Goal: Information Seeking & Learning: Learn about a topic

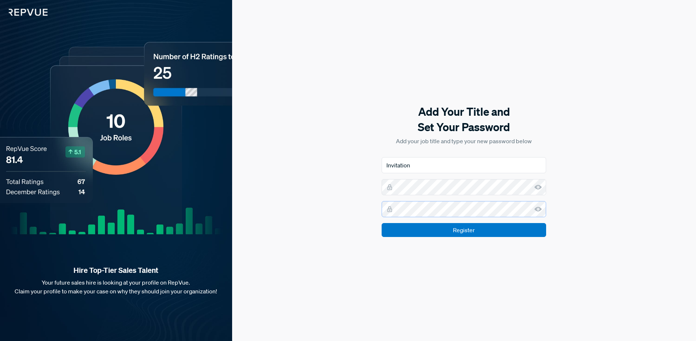
click at [382, 223] on input "Register" at bounding box center [464, 230] width 165 height 14
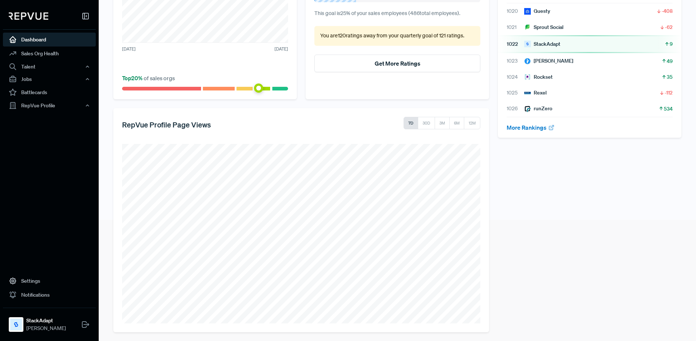
scroll to position [124, 0]
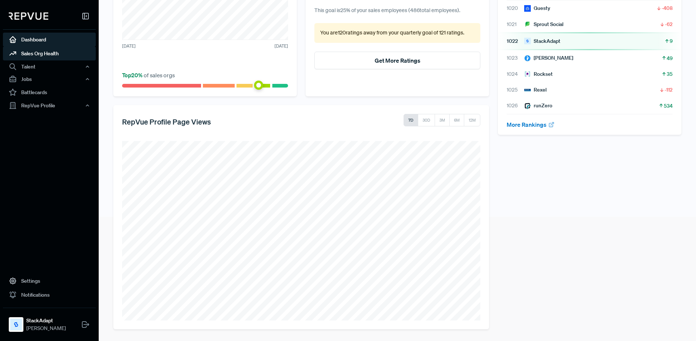
click at [30, 53] on link "Sales Org Health" at bounding box center [49, 53] width 93 height 14
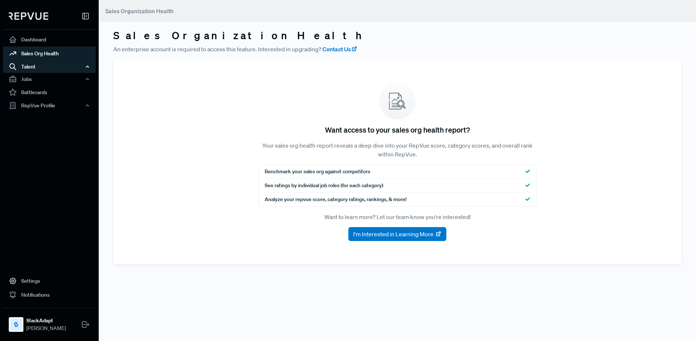
click at [31, 67] on div "Talent" at bounding box center [49, 66] width 93 height 12
click at [41, 80] on link "Talent Data" at bounding box center [59, 81] width 93 height 12
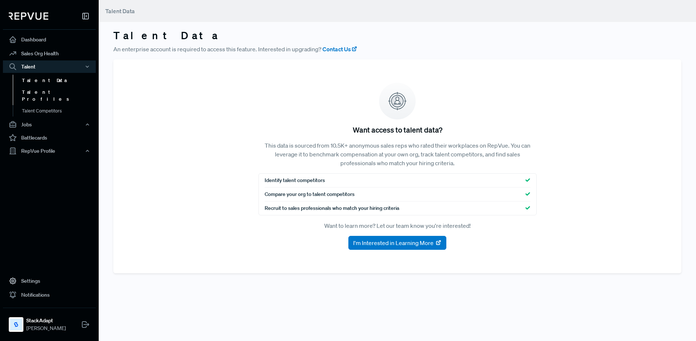
click at [48, 95] on link "Talent Profiles" at bounding box center [59, 95] width 93 height 19
click at [49, 105] on link "Talent Competitors" at bounding box center [59, 114] width 93 height 19
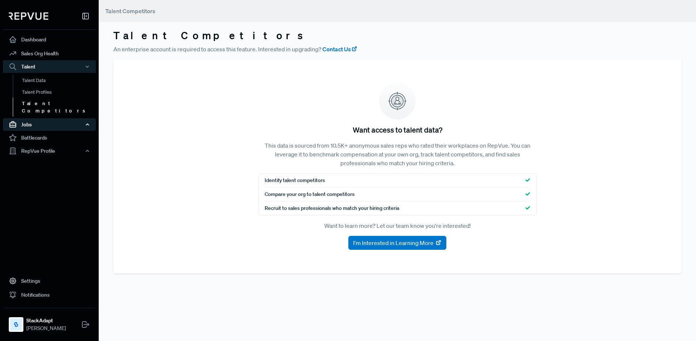
click at [38, 118] on div "Jobs" at bounding box center [49, 124] width 93 height 12
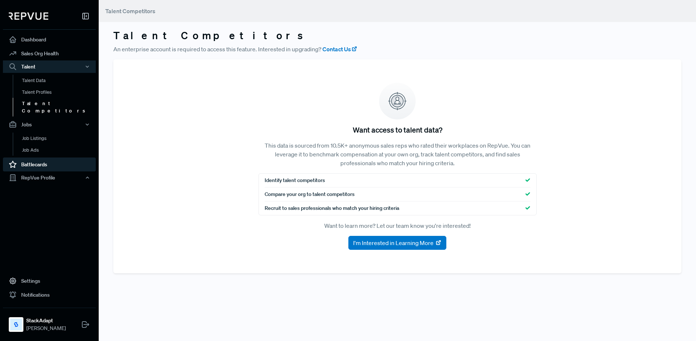
click at [42, 157] on link "Battlecards" at bounding box center [49, 164] width 93 height 14
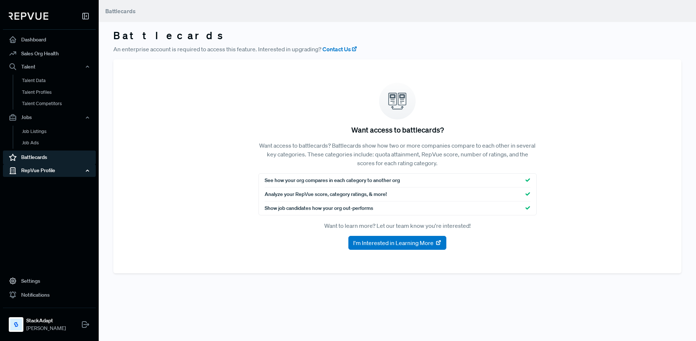
click at [45, 167] on div "RepVue Profile" at bounding box center [49, 170] width 93 height 12
click at [37, 186] on link "Profile Overview" at bounding box center [59, 187] width 93 height 19
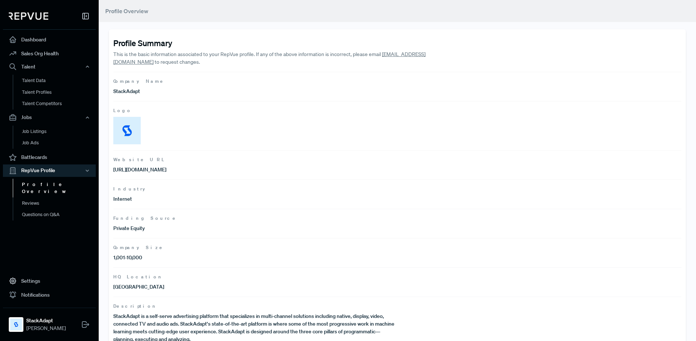
scroll to position [17, 0]
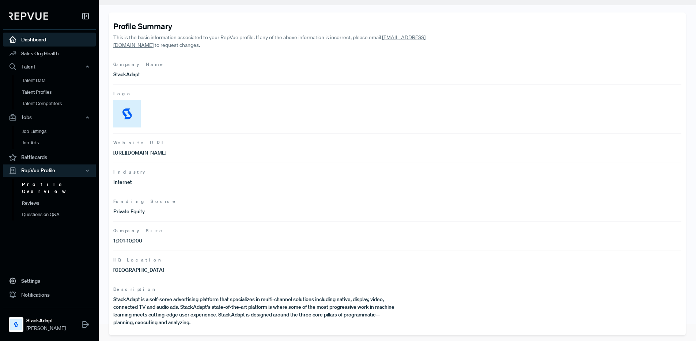
click at [36, 39] on link "Dashboard" at bounding box center [49, 40] width 93 height 14
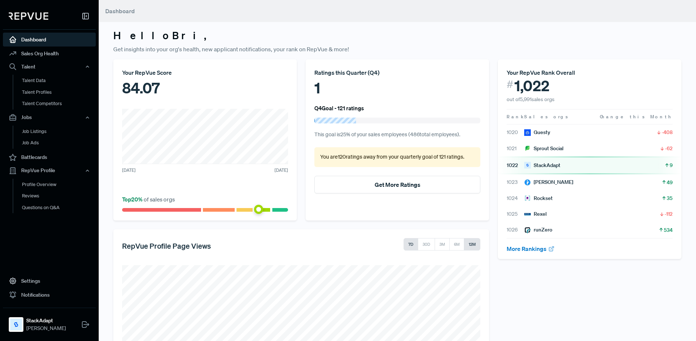
click at [473, 243] on button "12M" at bounding box center [472, 244] width 16 height 12
click at [586, 130] on article "1020 Guesty -408" at bounding box center [590, 132] width 166 height 8
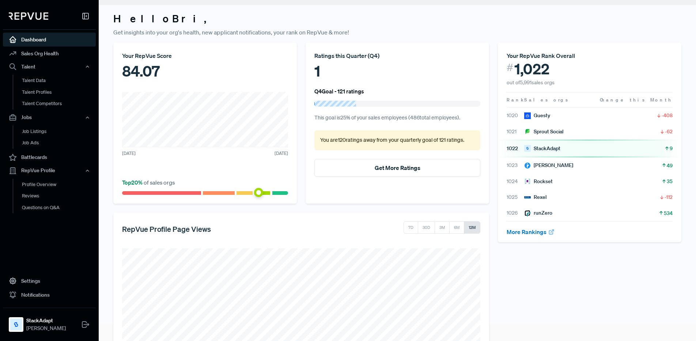
scroll to position [43, 0]
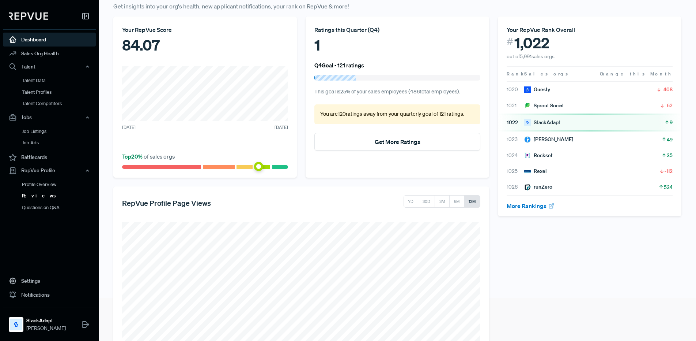
click at [31, 198] on link "Reviews" at bounding box center [59, 196] width 93 height 12
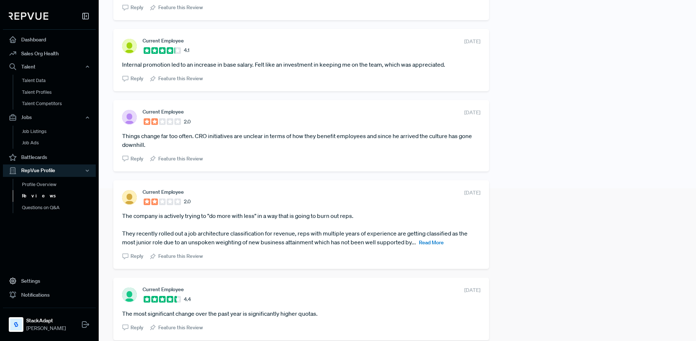
scroll to position [159, 0]
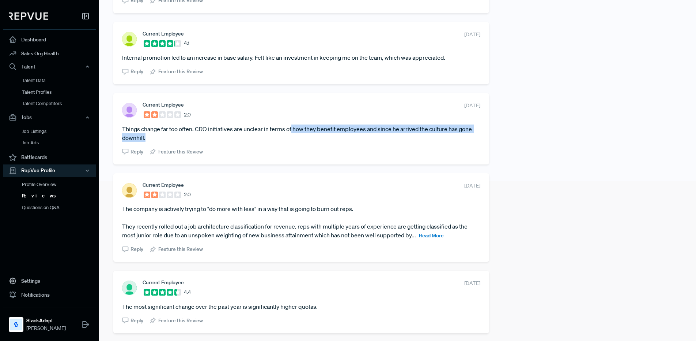
drag, startPoint x: 293, startPoint y: 130, endPoint x: 384, endPoint y: 133, distance: 91.1
click at [379, 134] on article "Things change far too often. CRO initiatives are unclear in terms of how they b…" at bounding box center [301, 133] width 358 height 18
click at [409, 129] on article "Things change far too often. CRO initiatives are unclear in terms of how they b…" at bounding box center [301, 133] width 358 height 18
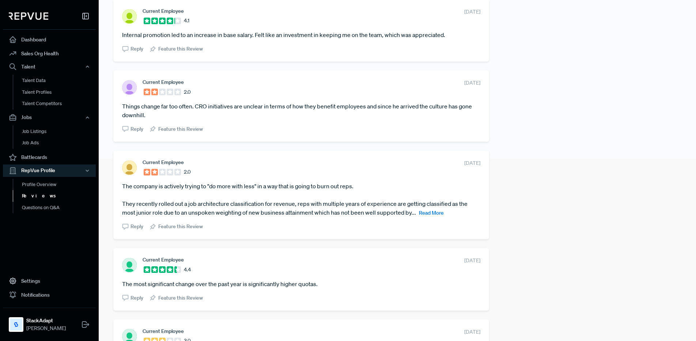
scroll to position [183, 0]
click at [435, 212] on span "Read More" at bounding box center [431, 212] width 25 height 7
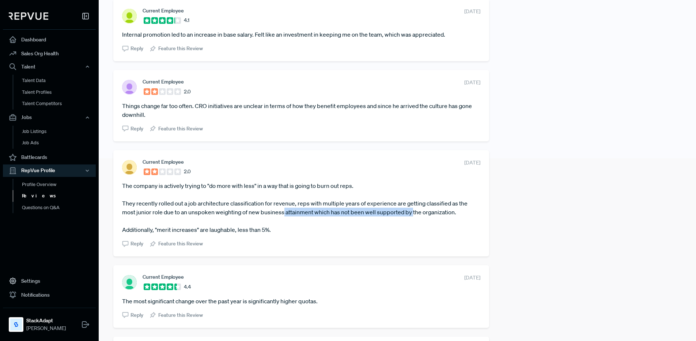
drag, startPoint x: 285, startPoint y: 210, endPoint x: 414, endPoint y: 214, distance: 129.5
click at [414, 214] on article "The company is actively trying to "do more with less" in a way that is going to…" at bounding box center [301, 207] width 358 height 53
click at [439, 214] on article "The company is actively trying to "do more with less" in a way that is going to…" at bounding box center [301, 207] width 358 height 53
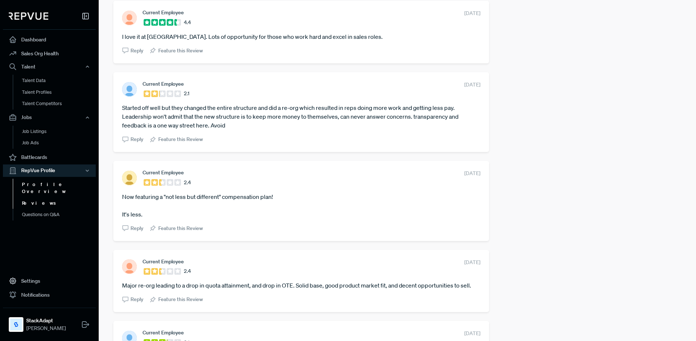
scroll to position [1129, 0]
click at [35, 207] on link "Questions on Q&A" at bounding box center [59, 208] width 93 height 12
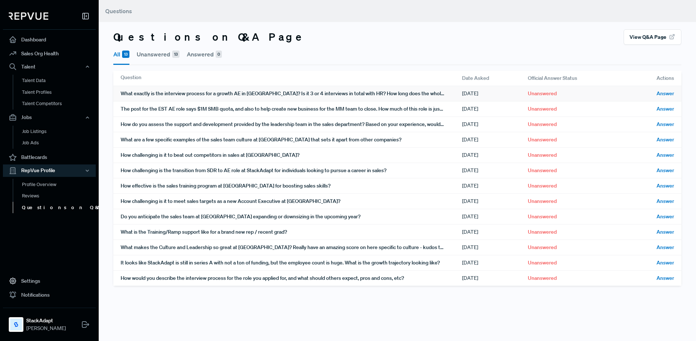
click at [358, 93] on div "What exactly is the interview process for a growth AE in [GEOGRAPHIC_DATA]? Is …" at bounding box center [292, 93] width 342 height 15
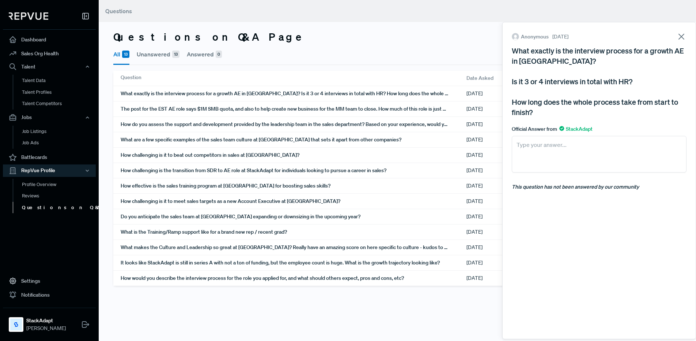
click at [685, 34] on icon at bounding box center [682, 36] width 10 height 10
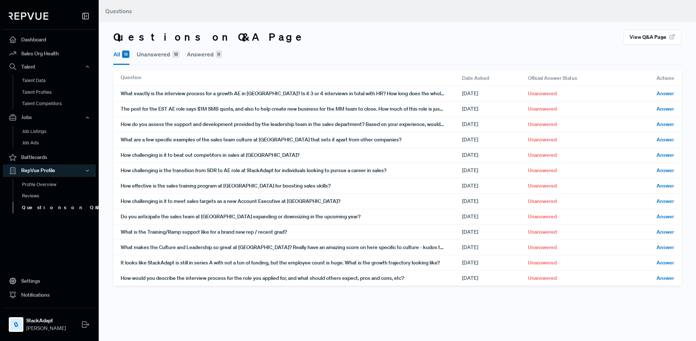
click at [33, 16] on img at bounding box center [29, 15] width 40 height 7
click at [45, 40] on link "Dashboard" at bounding box center [49, 40] width 93 height 14
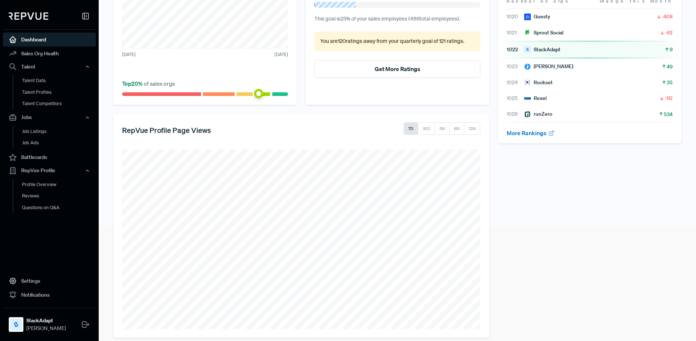
scroll to position [116, 0]
click at [538, 132] on link "More Rankings" at bounding box center [531, 132] width 48 height 7
